Goal: Information Seeking & Learning: Learn about a topic

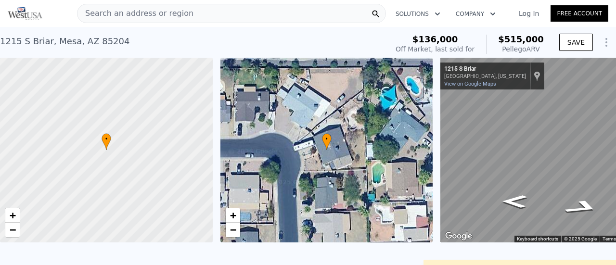
scroll to position [0, 693]
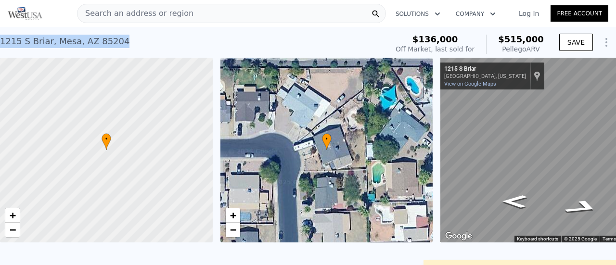
drag, startPoint x: 118, startPoint y: 41, endPoint x: 16, endPoint y: 39, distance: 102.0
click at [1, 40] on div "[STREET_ADDRESS] Sold [DATE] for $136k (~ARV $515k )" at bounding box center [192, 44] width 384 height 27
copy div "[STREET_ADDRESS]"
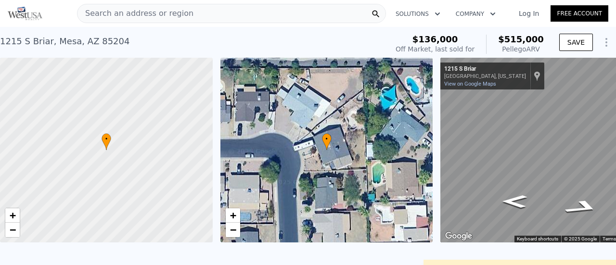
click at [134, 13] on span "Search an address or region" at bounding box center [135, 14] width 116 height 12
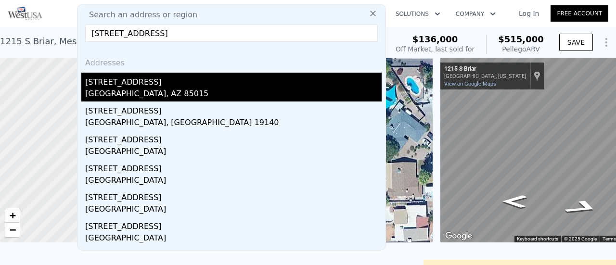
type input "[STREET_ADDRESS]"
click at [120, 83] on div "[STREET_ADDRESS]" at bounding box center [233, 80] width 296 height 15
type input "4"
type input "1"
type input "2"
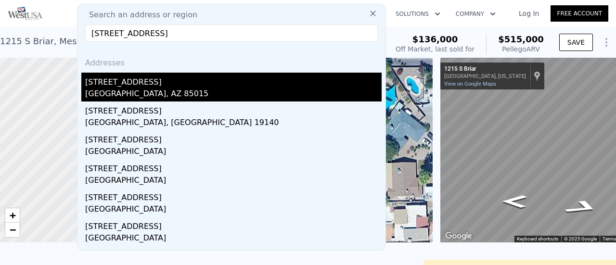
type input "1258"
type input "1973"
type input "6412"
type input "8372"
type input "$ 530,000"
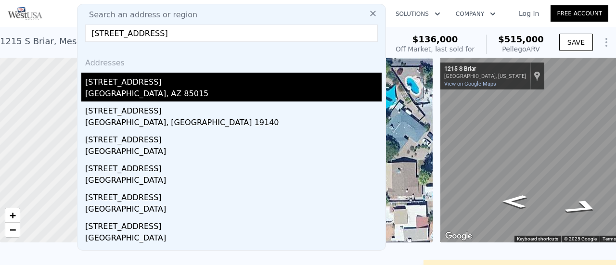
type input "5"
type input "$ 123,746"
